Goal: Navigation & Orientation: Find specific page/section

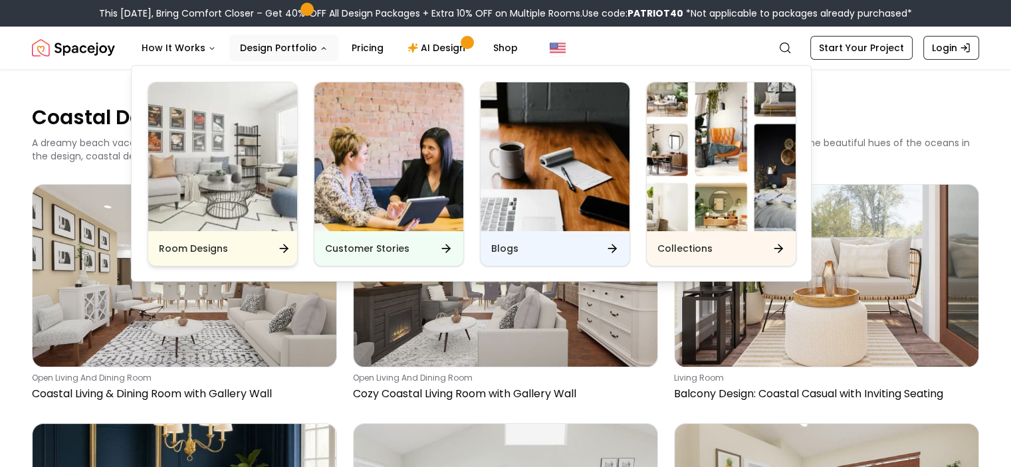
click at [239, 170] on img "Main" at bounding box center [222, 156] width 149 height 149
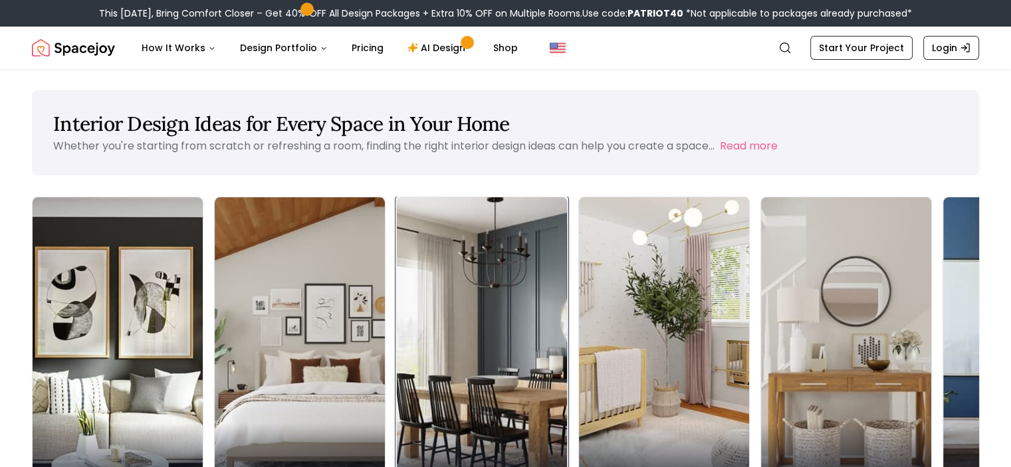
click at [393, 318] on img at bounding box center [482, 348] width 179 height 316
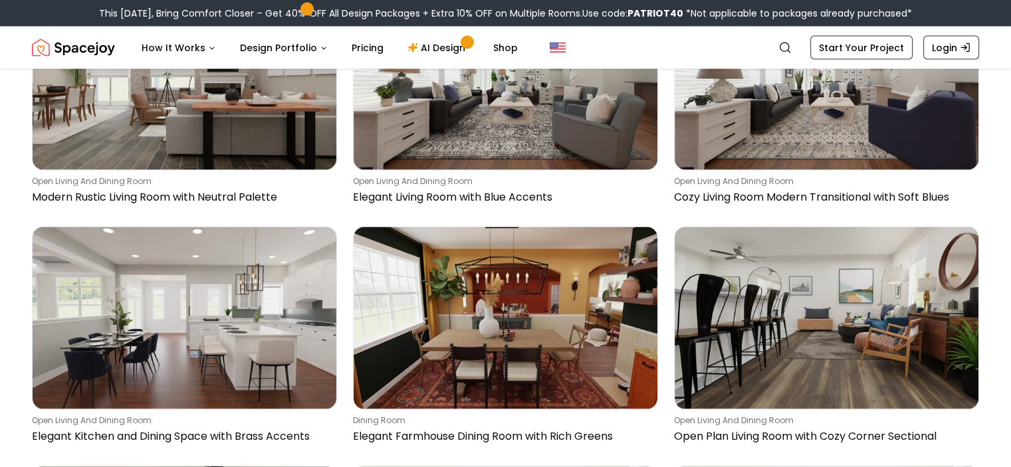
scroll to position [2598, 0]
